Goal: Find specific page/section: Find specific page/section

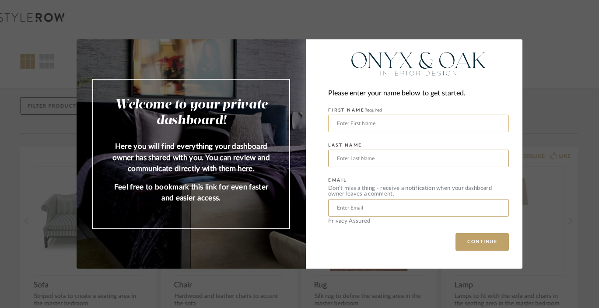
click at [406, 126] on input "text" at bounding box center [418, 124] width 181 height 18
click at [398, 120] on input "text" at bounding box center [418, 124] width 181 height 18
type input "[PERSON_NAME]"
click at [383, 150] on fieldset "LAST NAME" at bounding box center [418, 153] width 181 height 28
drag, startPoint x: 385, startPoint y: 154, endPoint x: 384, endPoint y: 159, distance: 4.9
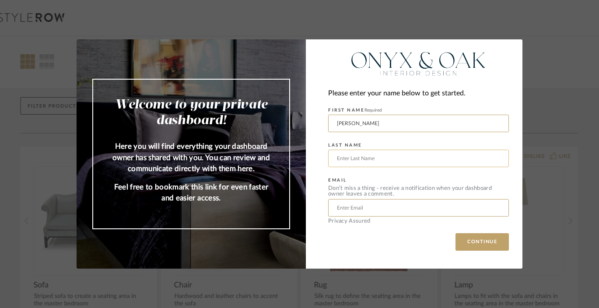
click at [385, 155] on input "text" at bounding box center [418, 159] width 181 height 18
type input "Sparks"
click at [358, 206] on input "text" at bounding box center [418, 208] width 181 height 18
type input "[PERSON_NAME][EMAIL_ADDRESS][DOMAIN_NAME]"
click at [474, 242] on button "CONTINUE" at bounding box center [481, 242] width 53 height 18
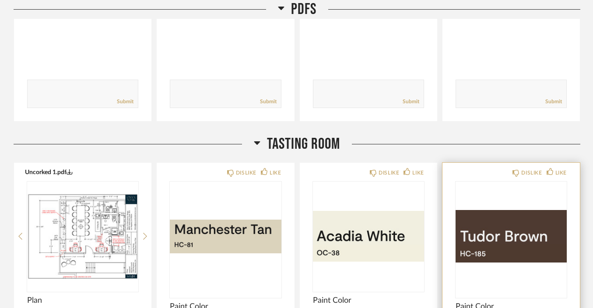
scroll to position [135, 0]
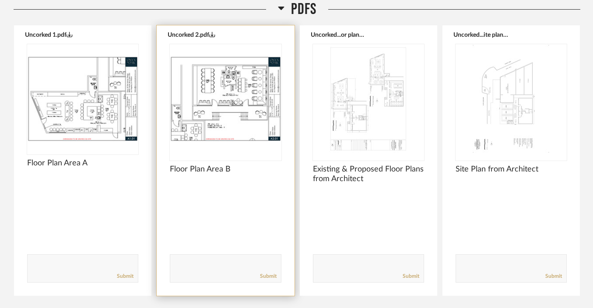
click at [257, 116] on img "0" at bounding box center [225, 98] width 111 height 109
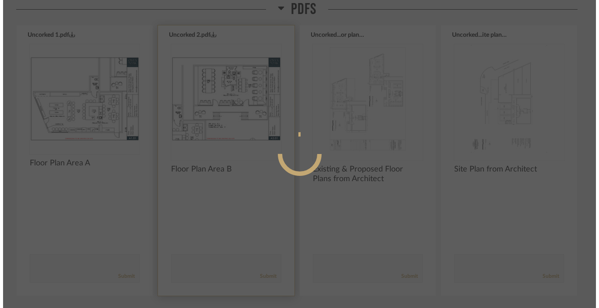
scroll to position [0, 0]
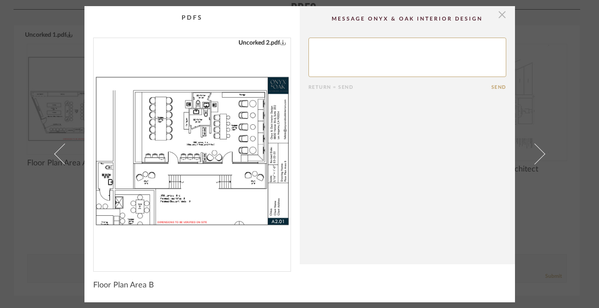
click at [500, 13] on span "button" at bounding box center [503, 15] width 18 height 18
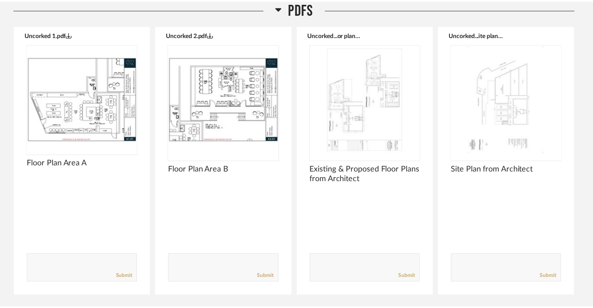
scroll to position [135, 0]
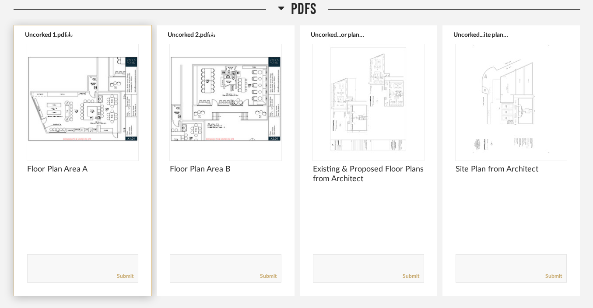
click at [81, 112] on img "0" at bounding box center [82, 98] width 111 height 109
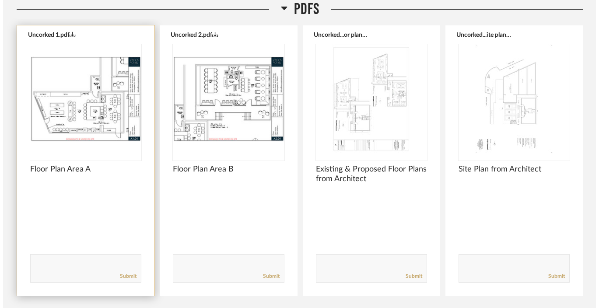
scroll to position [0, 0]
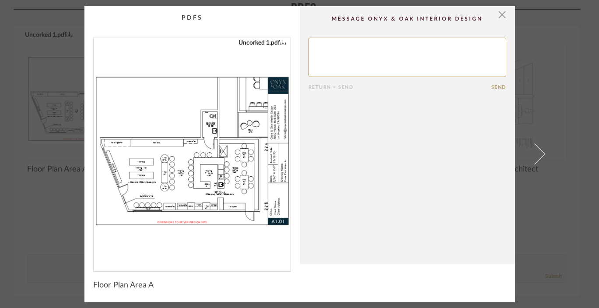
click at [502, 19] on span "button" at bounding box center [503, 15] width 18 height 18
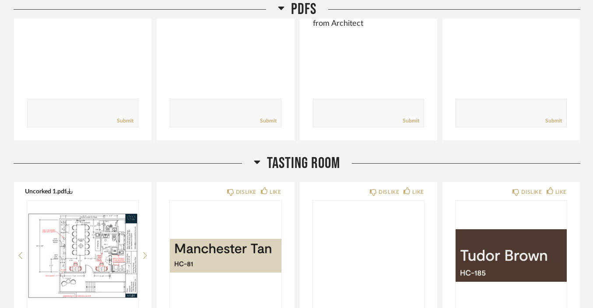
scroll to position [711, 0]
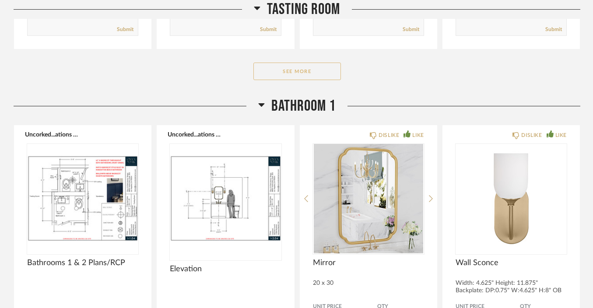
click at [320, 74] on button "See More" at bounding box center [297, 72] width 88 height 18
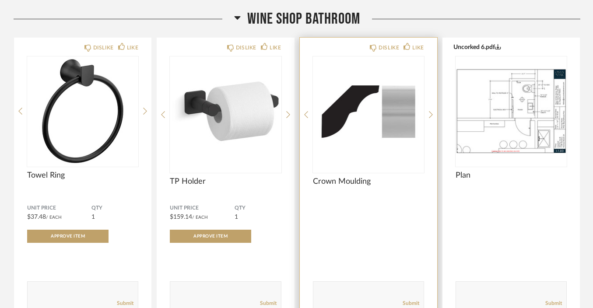
scroll to position [3636, 0]
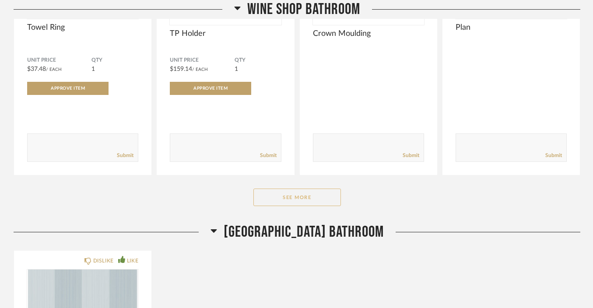
click at [295, 203] on button "See More" at bounding box center [297, 198] width 88 height 18
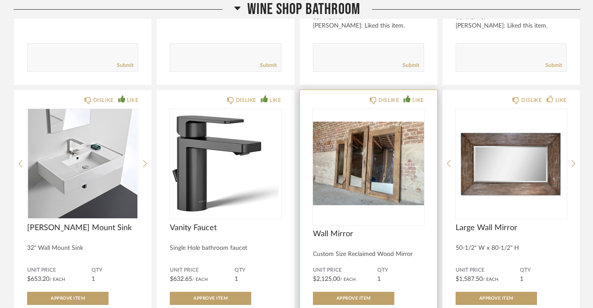
scroll to position [3596, 0]
